Goal: Check status: Check status

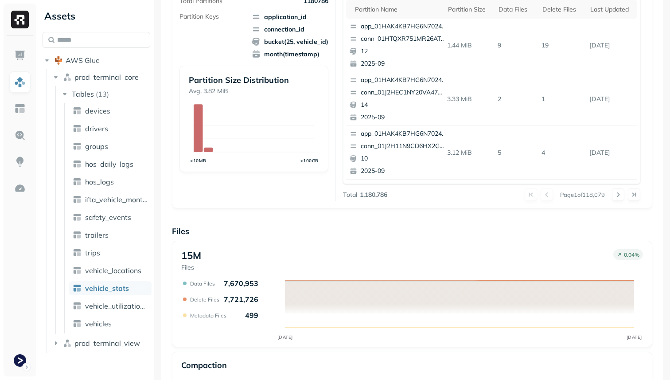
scroll to position [298, 0]
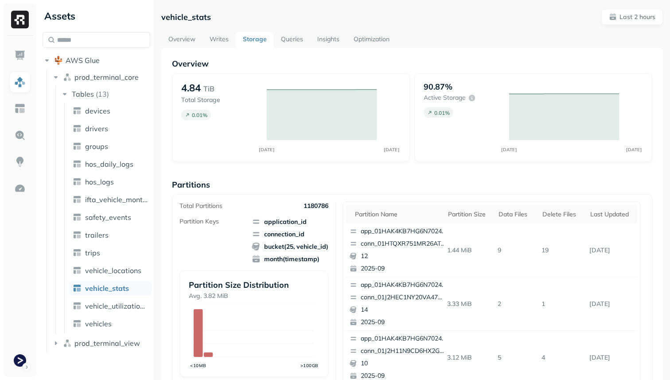
scroll to position [298, 0]
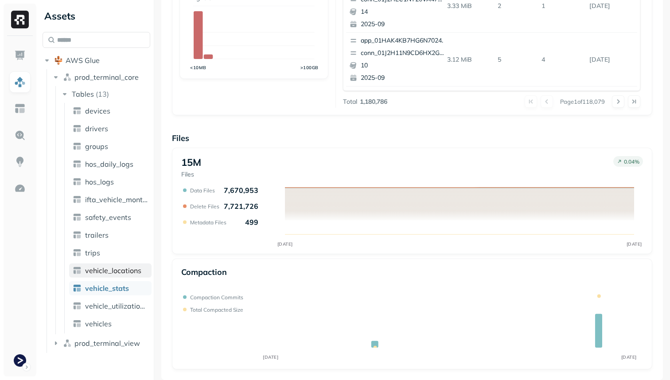
click at [117, 272] on span "vehicle_locations" at bounding box center [113, 270] width 56 height 9
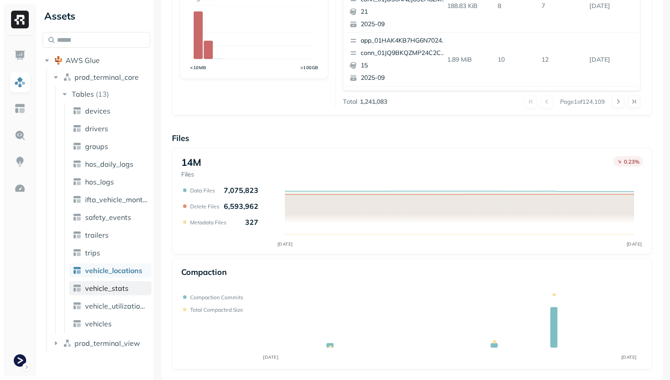
click at [141, 292] on link "vehicle_stats" at bounding box center [110, 288] width 82 height 14
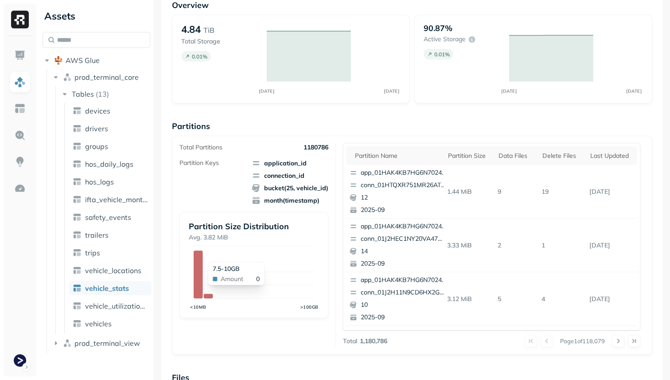
scroll to position [298, 0]
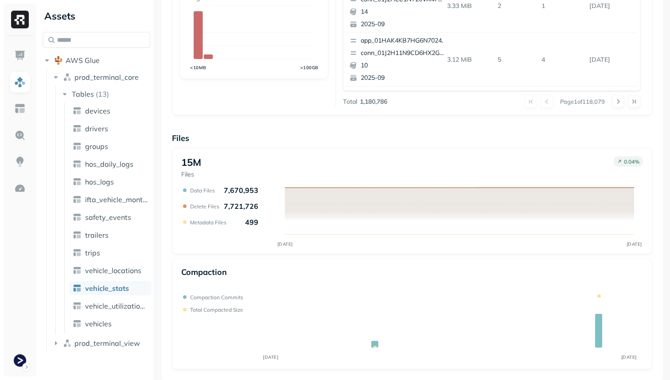
click at [125, 279] on ul "devices drivers groups hos_daily_logs hos_logs ifta_vehicle_months safety_event…" at bounding box center [107, 218] width 87 height 230
click at [124, 271] on span "vehicle_locations" at bounding box center [113, 270] width 56 height 9
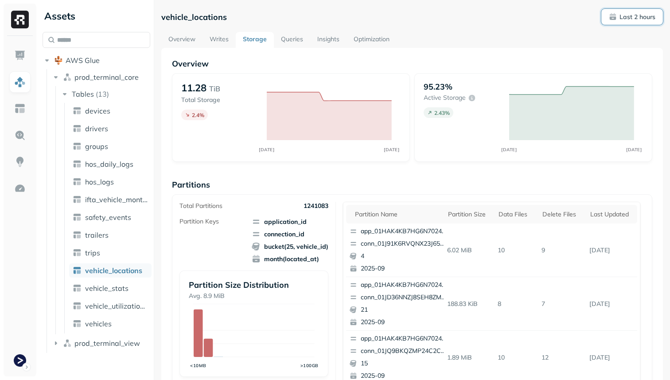
click at [625, 22] on button "Last 2 hours" at bounding box center [632, 17] width 62 height 16
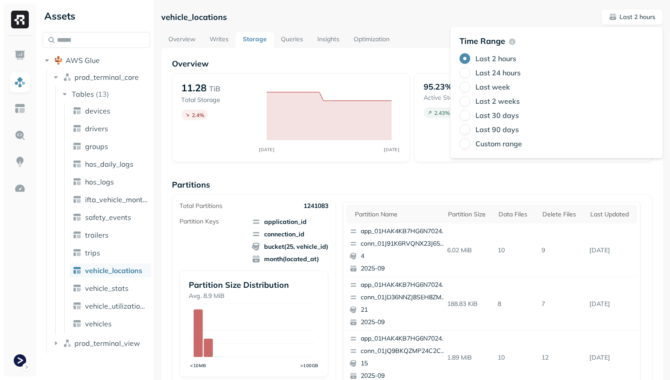
click at [501, 69] on label "Last 24 hours" at bounding box center [497, 72] width 45 height 9
click at [470, 69] on button "Last 24 hours" at bounding box center [464, 72] width 11 height 11
click at [494, 89] on label "Last week" at bounding box center [492, 86] width 35 height 9
click at [470, 89] on button "Last week" at bounding box center [464, 86] width 11 height 11
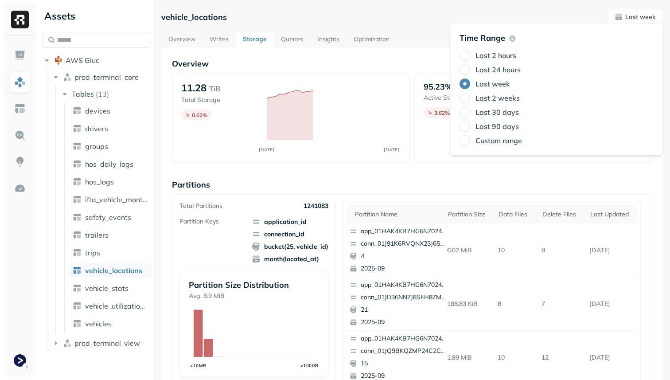
scroll to position [298, 0]
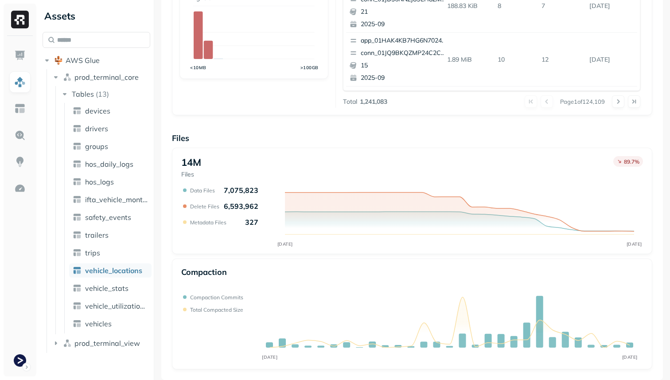
click at [387, 267] on div "Compaction" at bounding box center [411, 276] width 461 height 19
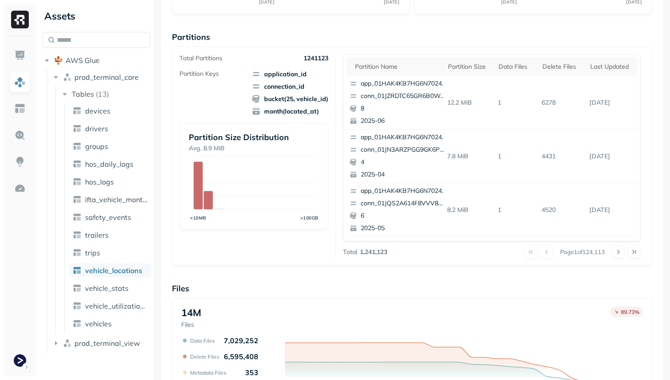
scroll to position [298, 0]
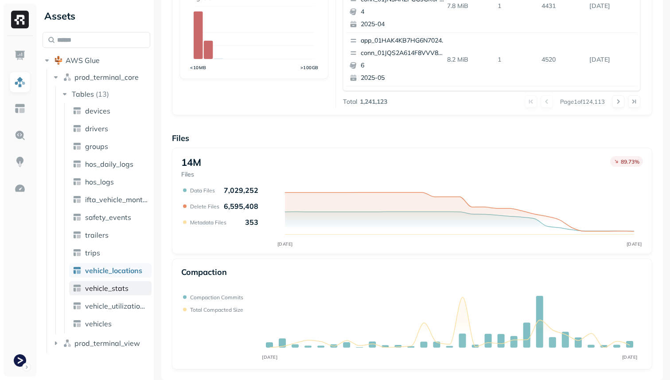
click at [118, 287] on span "vehicle_stats" at bounding box center [106, 287] width 43 height 9
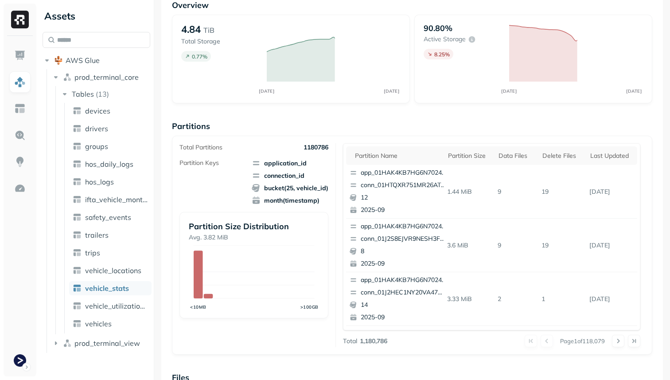
scroll to position [298, 0]
